Goal: Information Seeking & Learning: Learn about a topic

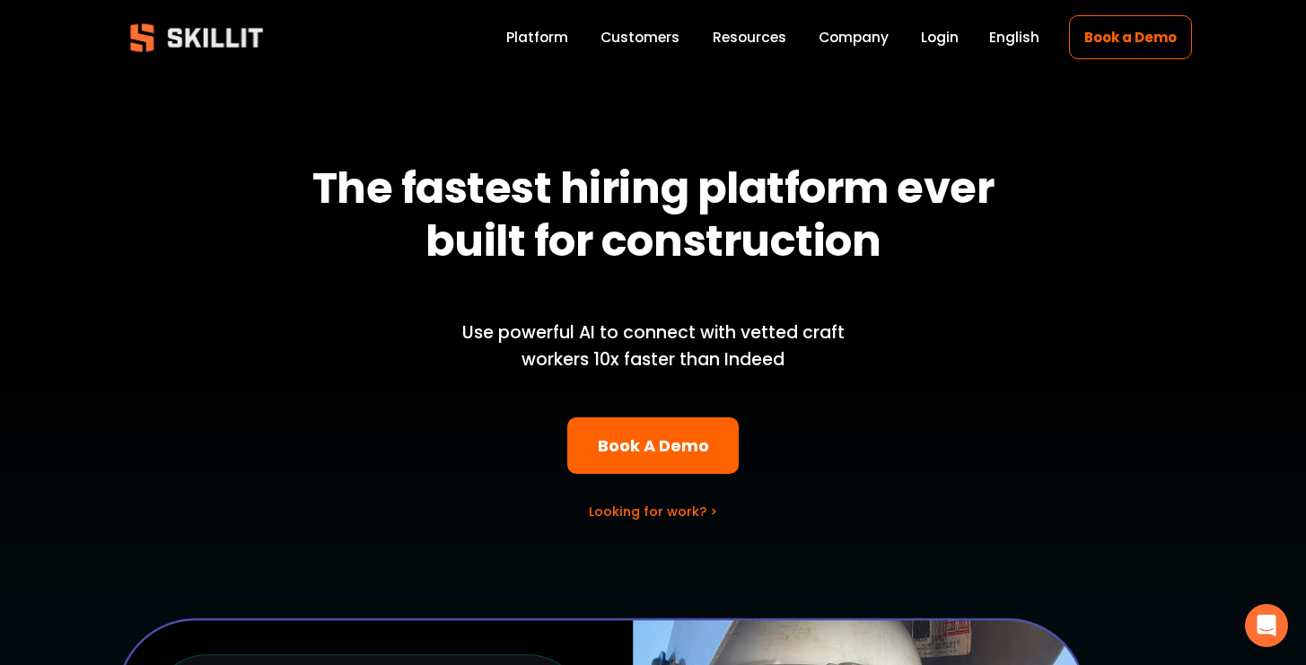
click at [619, 198] on strong "The fastest hiring platform ever built for construction" at bounding box center [657, 214] width 690 height 113
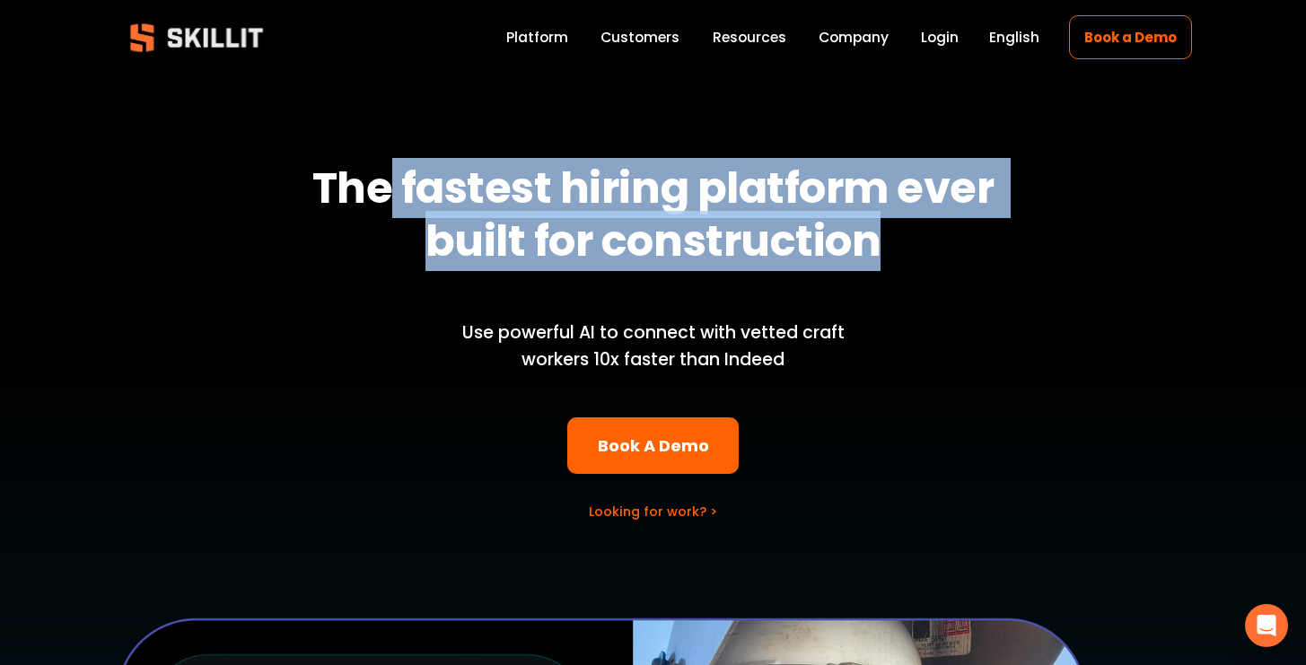
drag, startPoint x: 865, startPoint y: 247, endPoint x: 387, endPoint y: 179, distance: 483.2
click at [387, 179] on h1 "The fastest hiring platform ever built for construction" at bounding box center [652, 215] width 714 height 106
copy strong "fastest hiring platform ever built for construction"
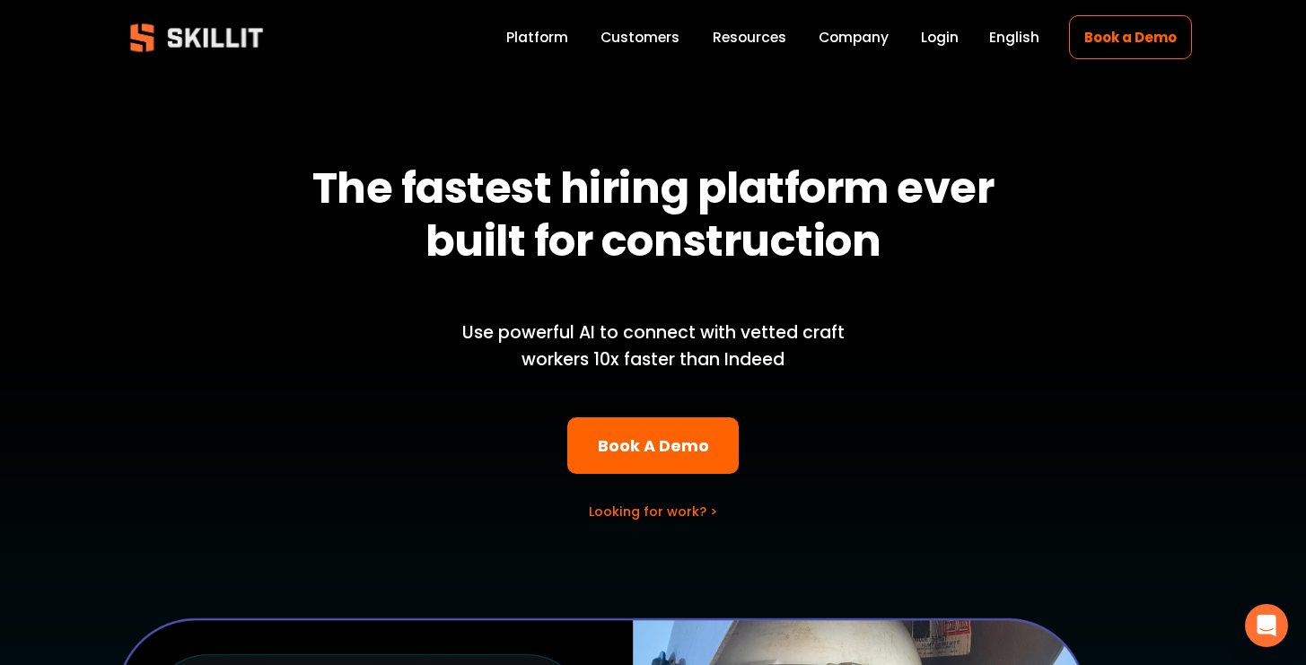
scroll to position [9, 0]
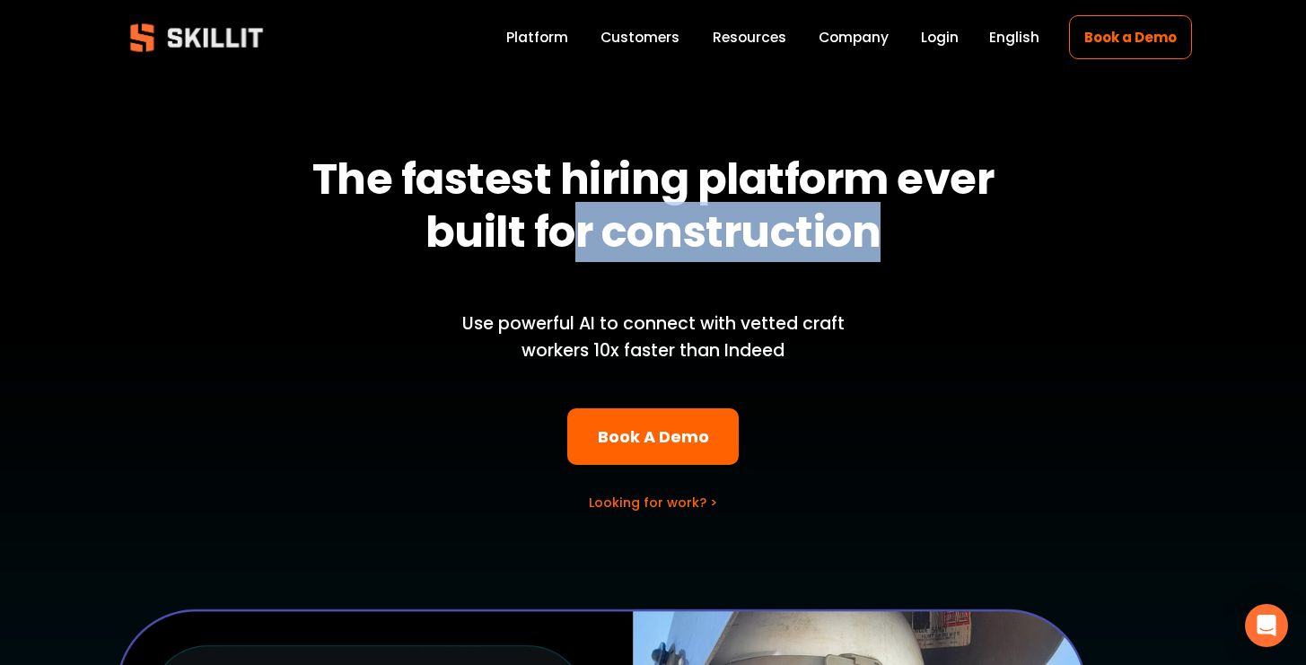
drag, startPoint x: 888, startPoint y: 243, endPoint x: 574, endPoint y: 224, distance: 313.8
click at [574, 224] on h1 "The fastest hiring platform ever built for construction" at bounding box center [652, 206] width 714 height 106
click at [574, 224] on strong "The fastest hiring platform ever built for construction" at bounding box center [657, 205] width 690 height 113
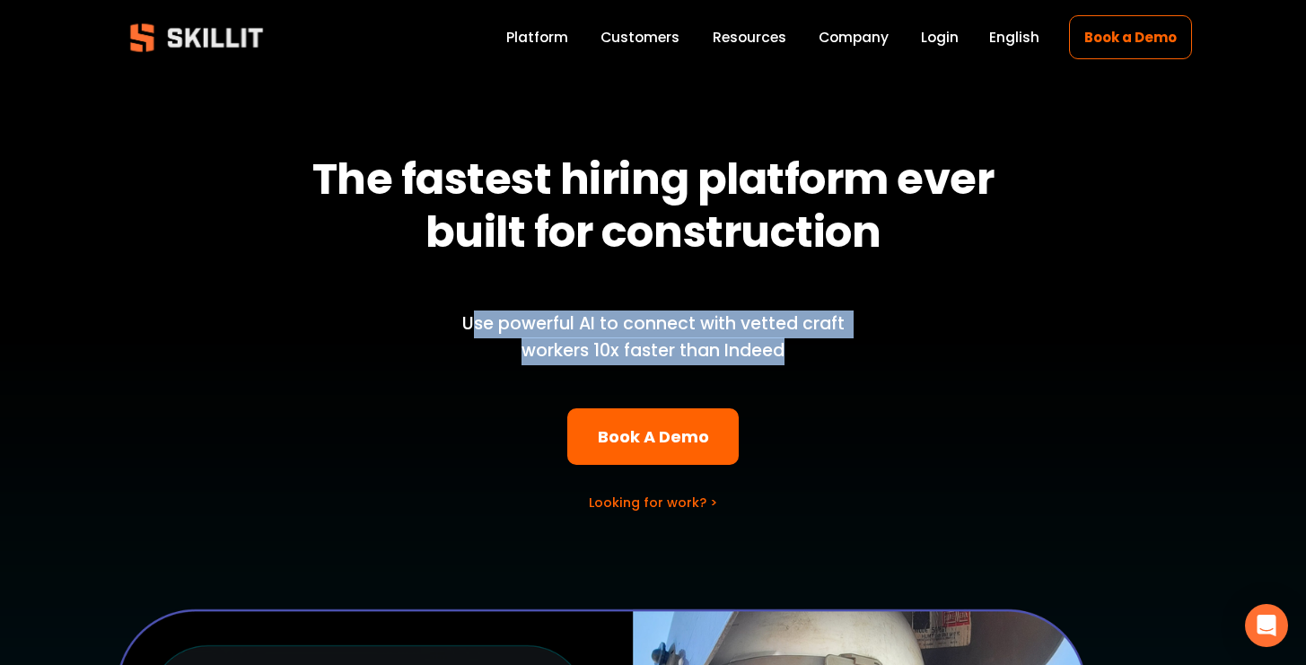
drag, startPoint x: 472, startPoint y: 316, endPoint x: 811, endPoint y: 376, distance: 344.6
click at [811, 376] on div "Use powerful AI to connect with vetted craft workers 10x faster than Indeed" at bounding box center [653, 337] width 443 height 122
